Goal: Go to known website: Access a specific website the user already knows

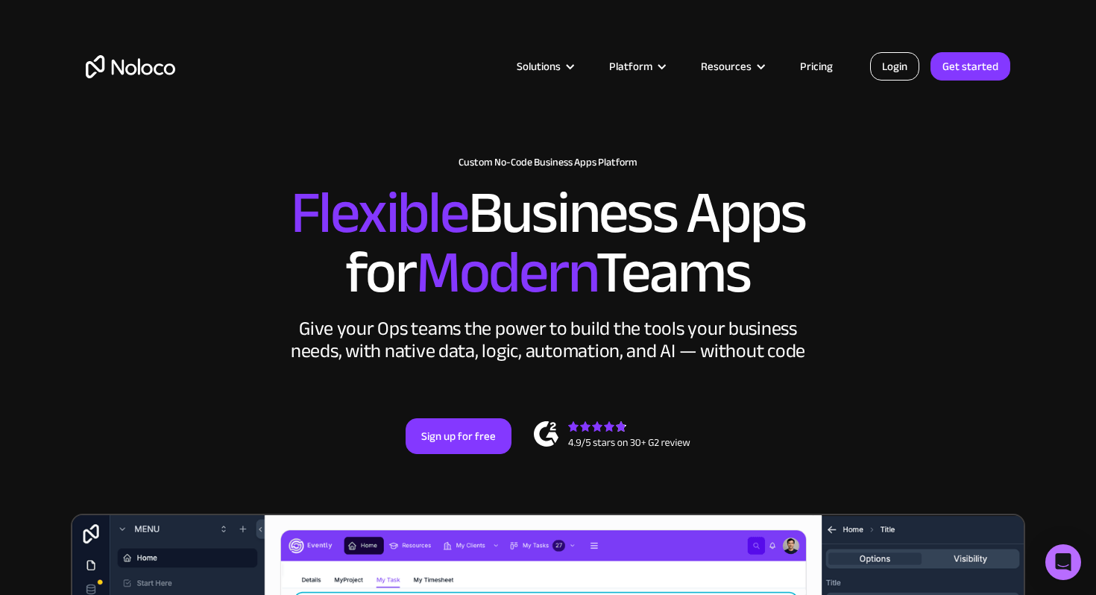
click at [901, 66] on link "Login" at bounding box center [894, 66] width 49 height 28
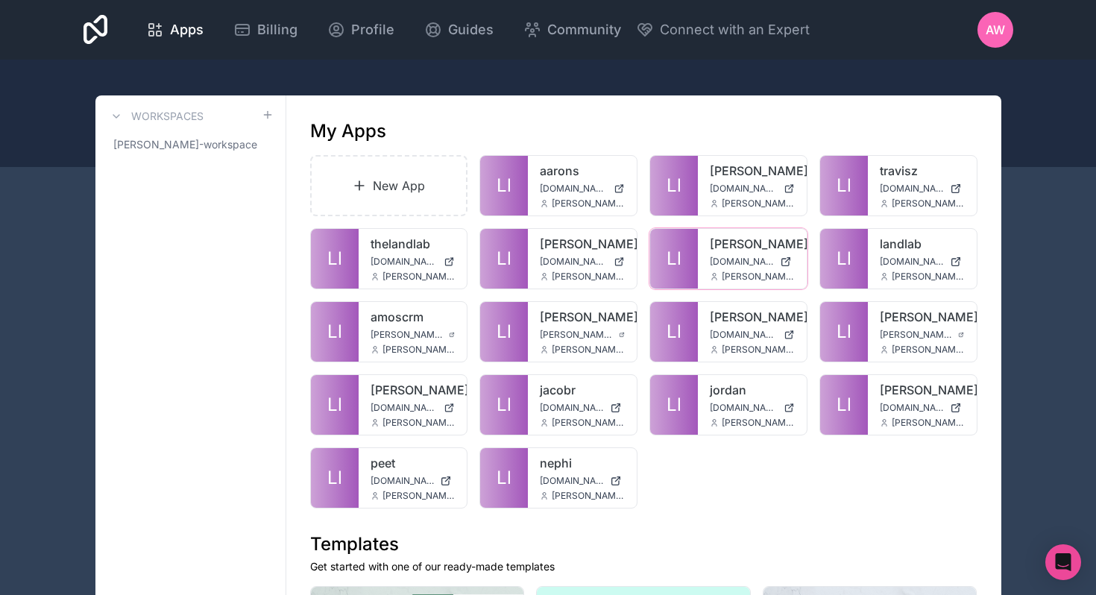
click at [0, 0] on icon at bounding box center [0, 0] width 0 height 0
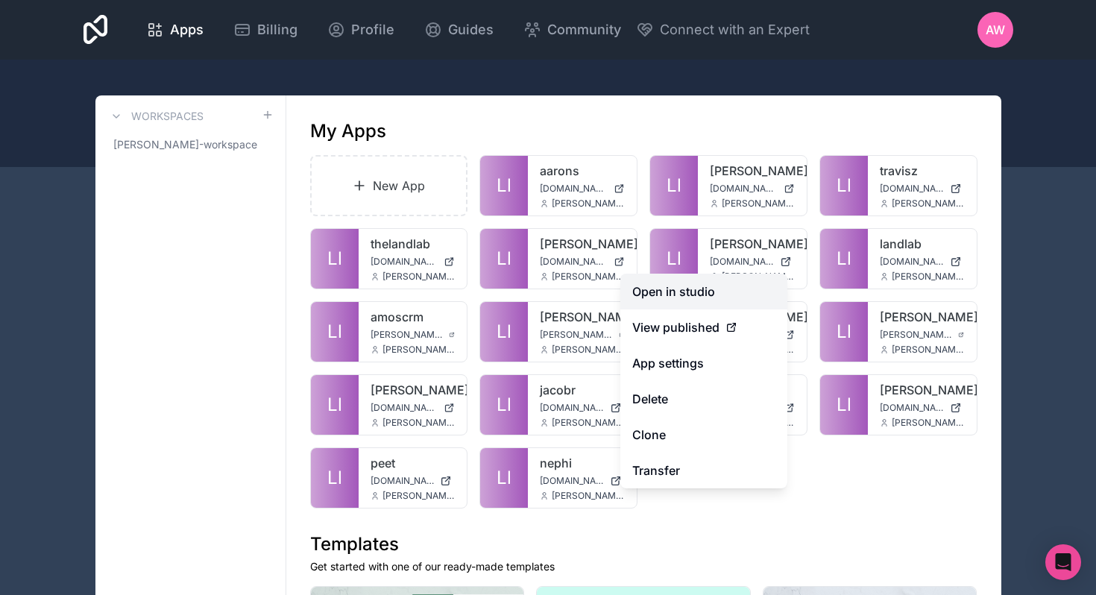
click at [694, 295] on link "Open in studio" at bounding box center [703, 292] width 167 height 36
